Goal: Task Accomplishment & Management: Manage account settings

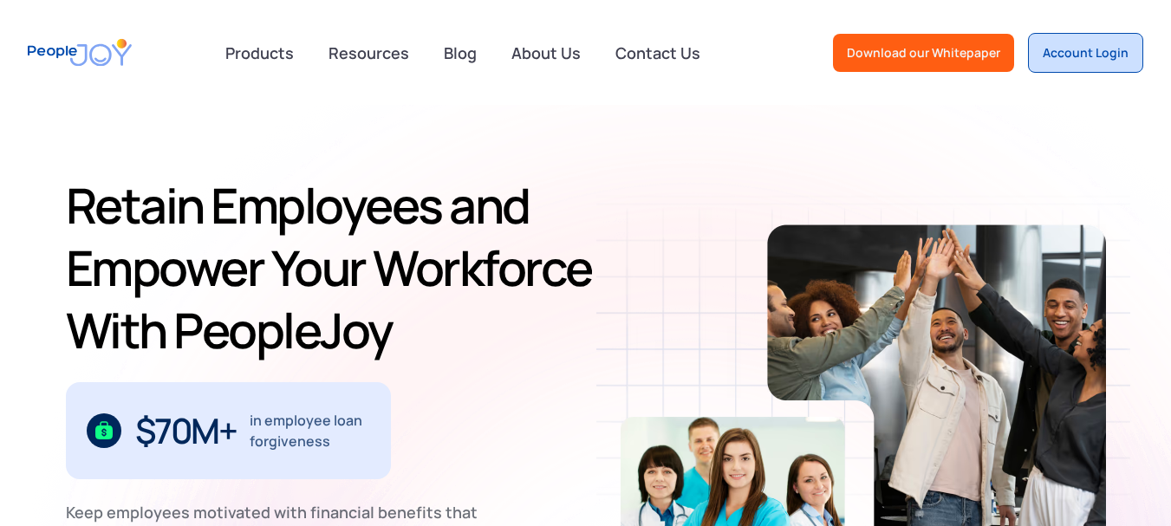
click at [1126, 61] on div "Account Login" at bounding box center [1086, 52] width 86 height 17
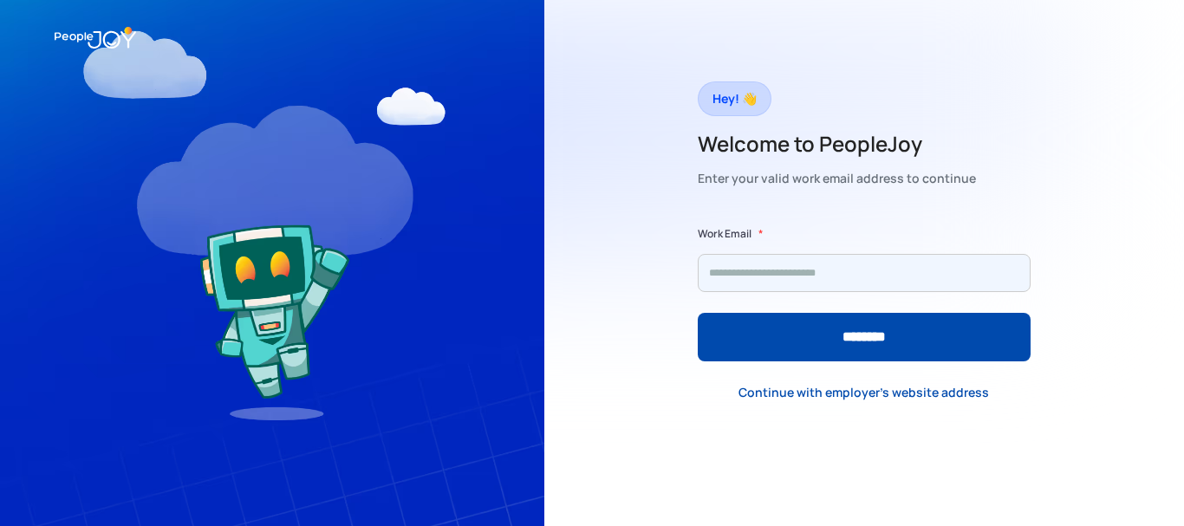
click at [781, 281] on input "Form" at bounding box center [864, 273] width 333 height 38
type input "**********"
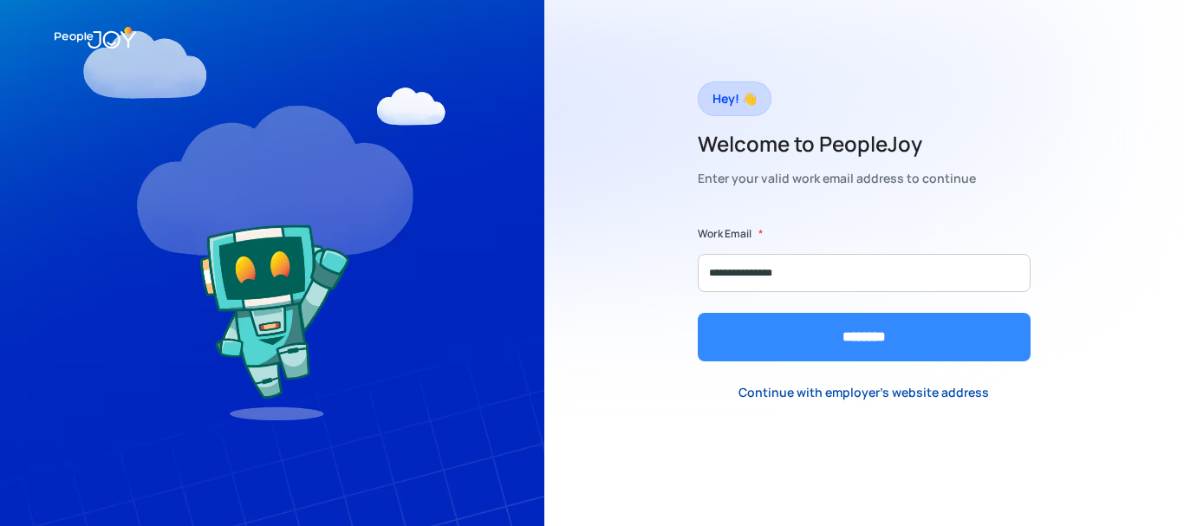
click at [838, 332] on input "********" at bounding box center [864, 337] width 333 height 49
